Goal: Entertainment & Leisure: Consume media (video, audio)

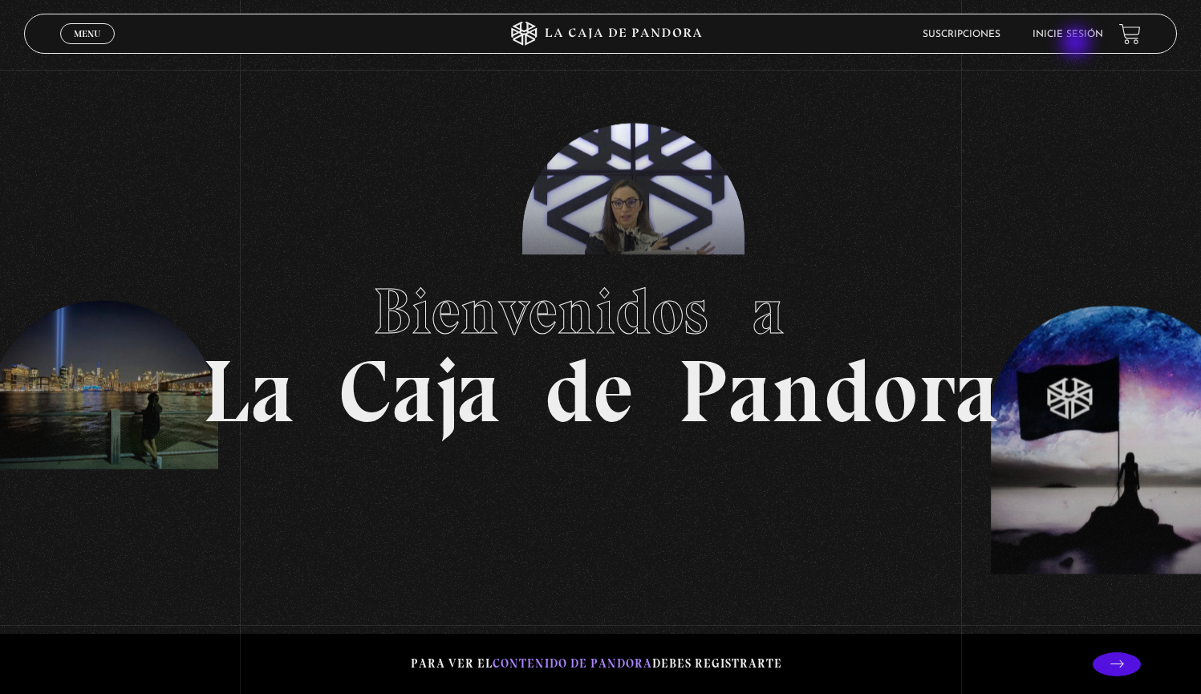
click at [942, 36] on link "Inicie sesión" at bounding box center [1067, 35] width 71 height 10
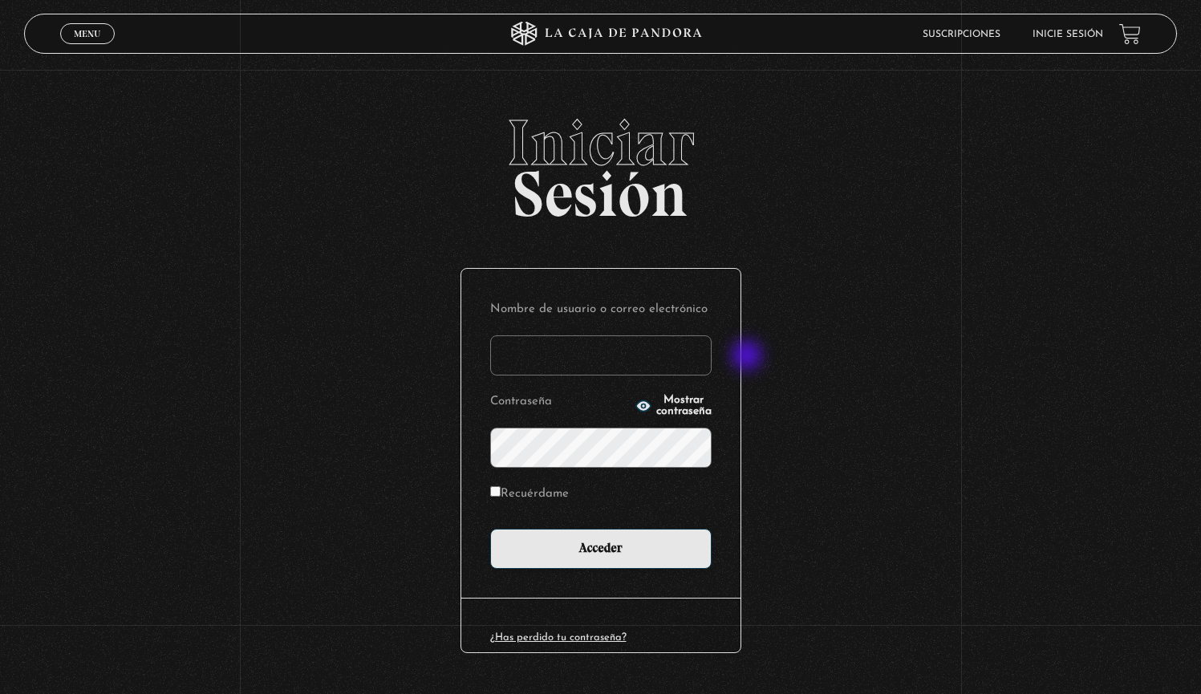
type input "mdarevalo2195@gmail.com"
click at [606, 547] on input "Acceder" at bounding box center [600, 549] width 221 height 40
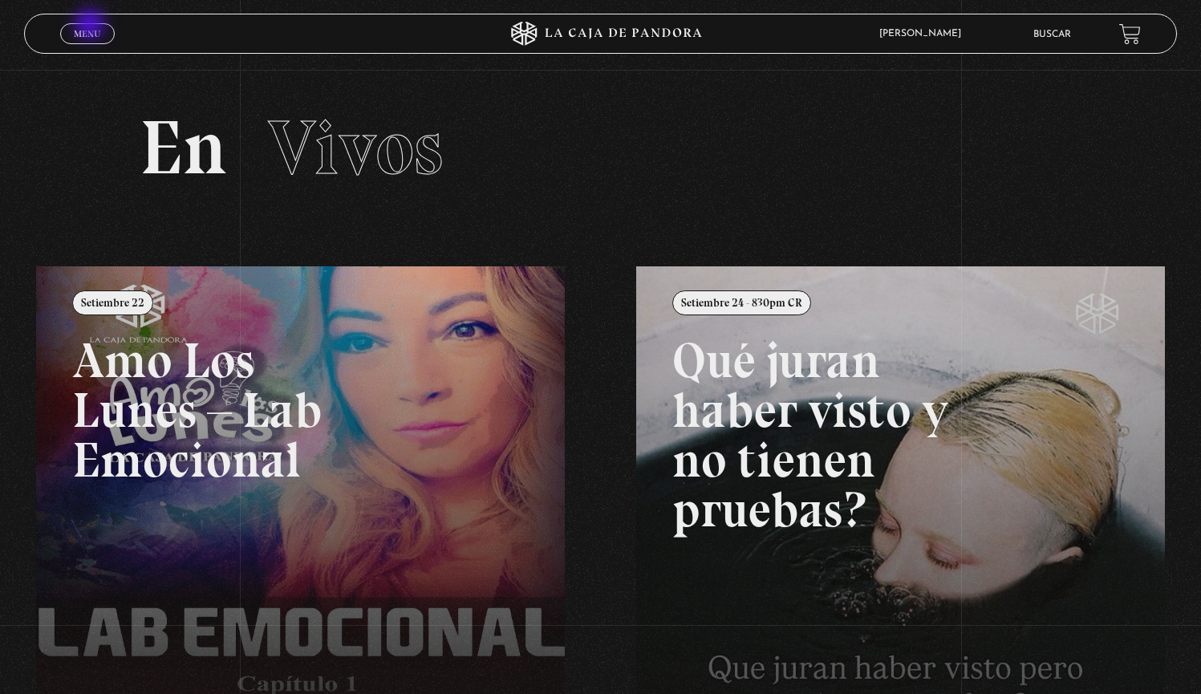
click at [91, 26] on link "Menu Cerrar" at bounding box center [87, 33] width 55 height 21
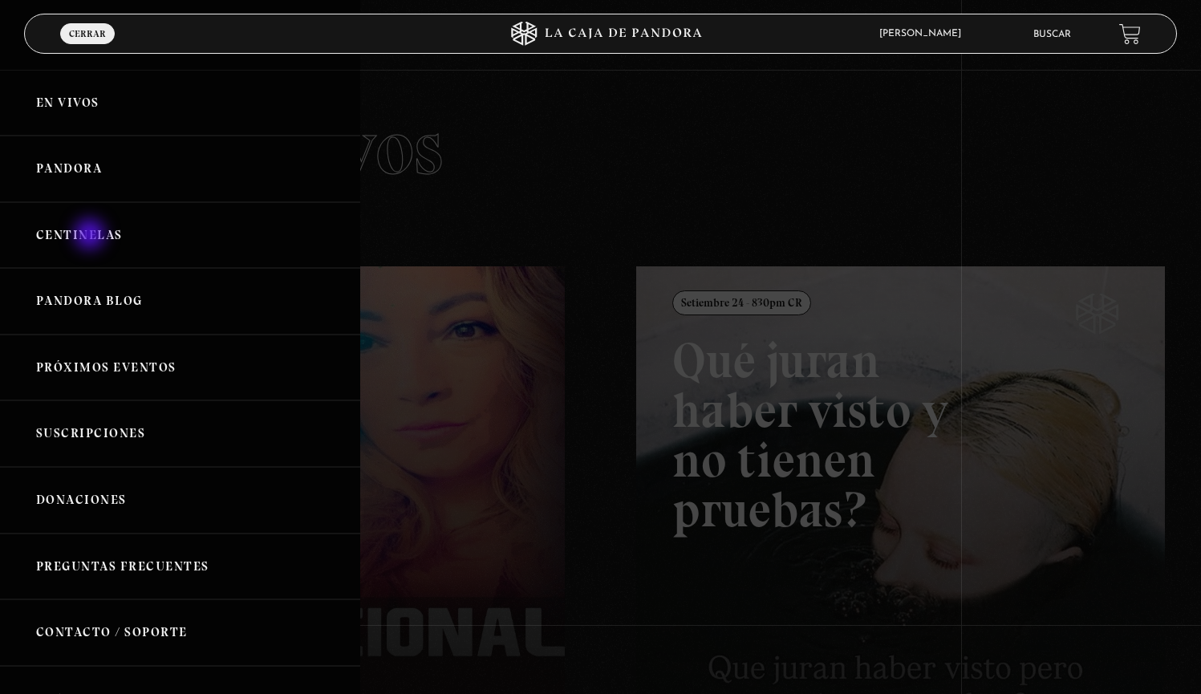
click at [93, 232] on link "Centinelas" at bounding box center [180, 235] width 360 height 67
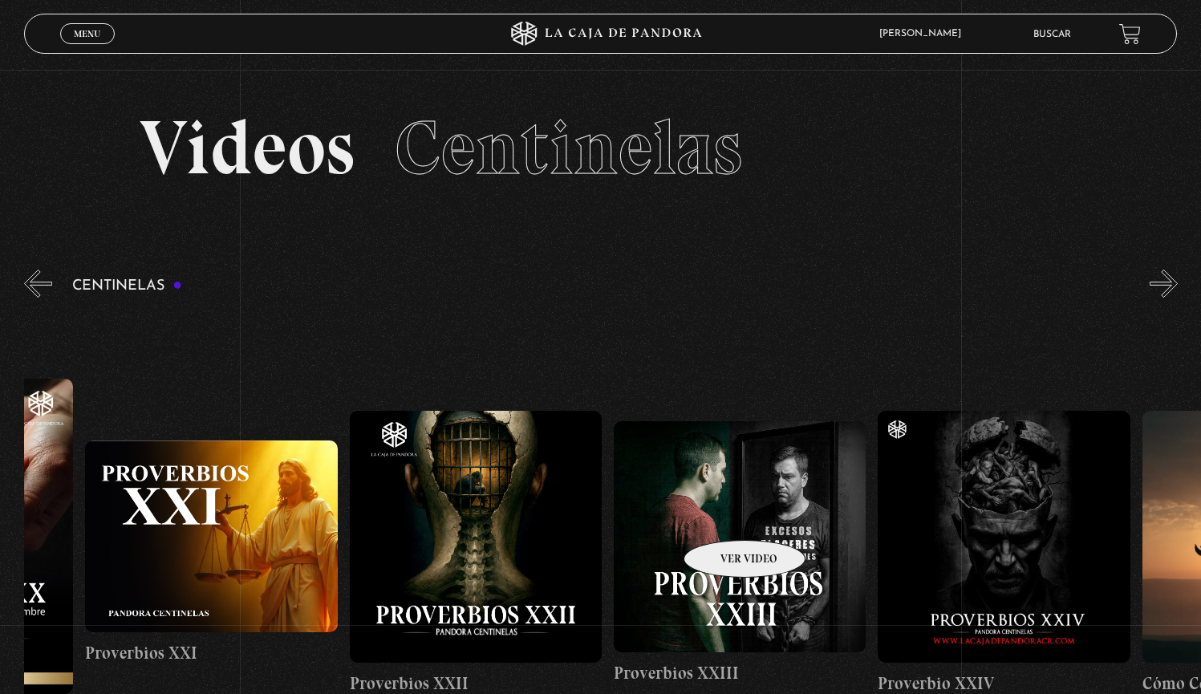
scroll to position [0, 6011]
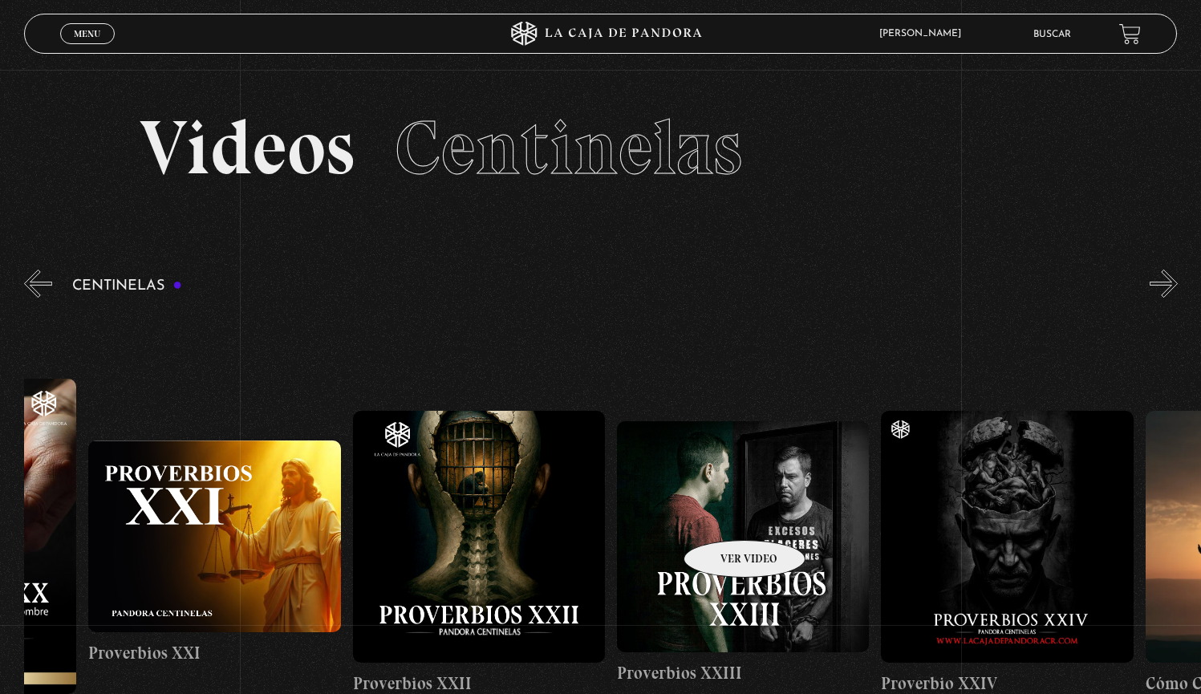
click at [723, 516] on figure at bounding box center [743, 536] width 252 height 231
